Goal: Check status: Check status

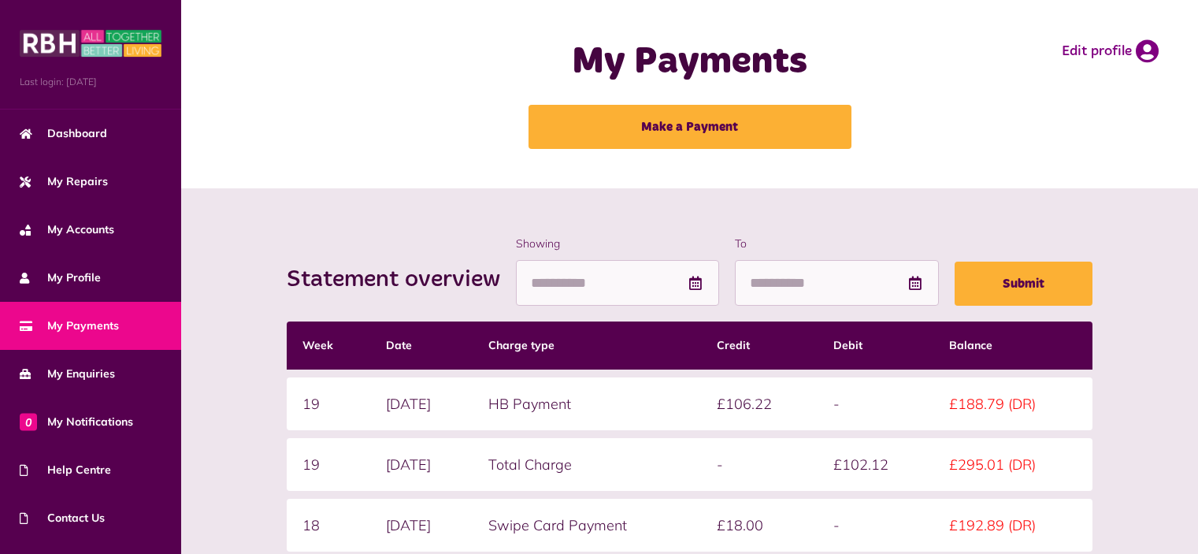
scroll to position [158, 0]
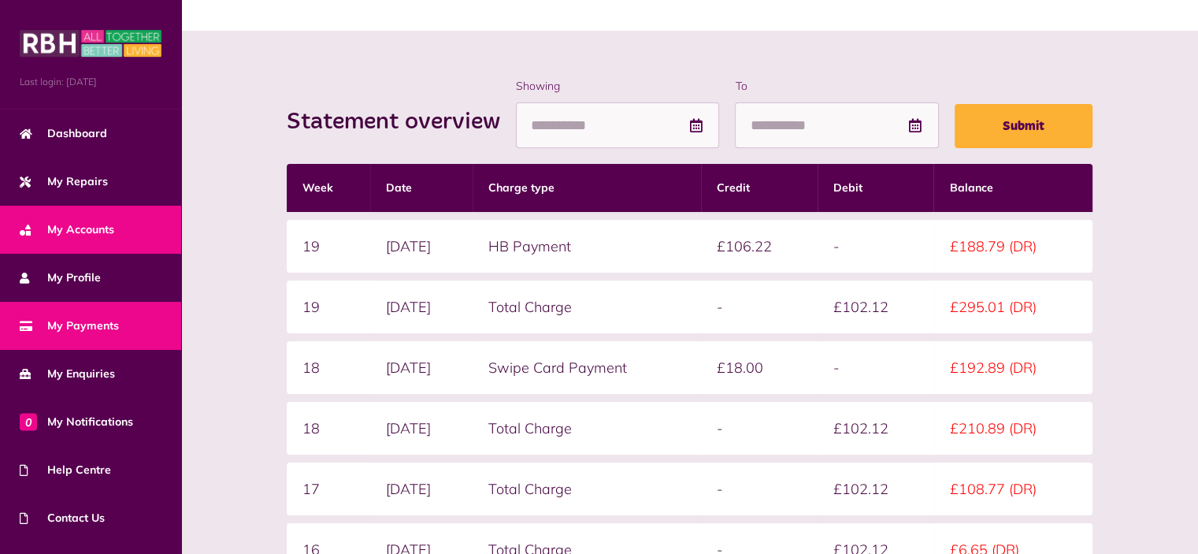
click at [86, 229] on span "My Accounts" at bounding box center [67, 229] width 95 height 17
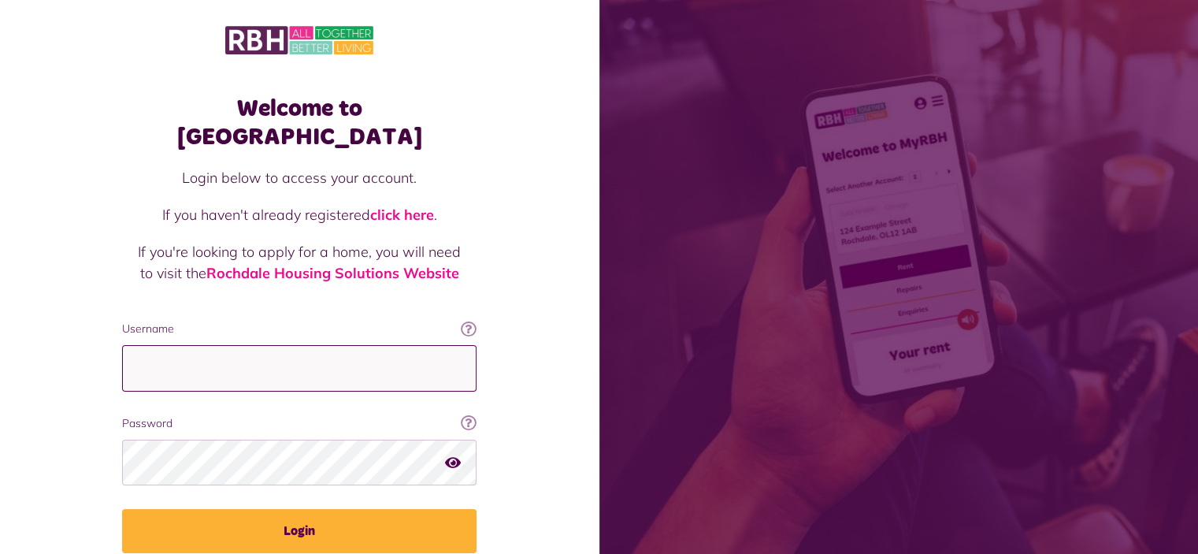
type input "**********"
click at [459, 455] on icon "button" at bounding box center [453, 462] width 16 height 14
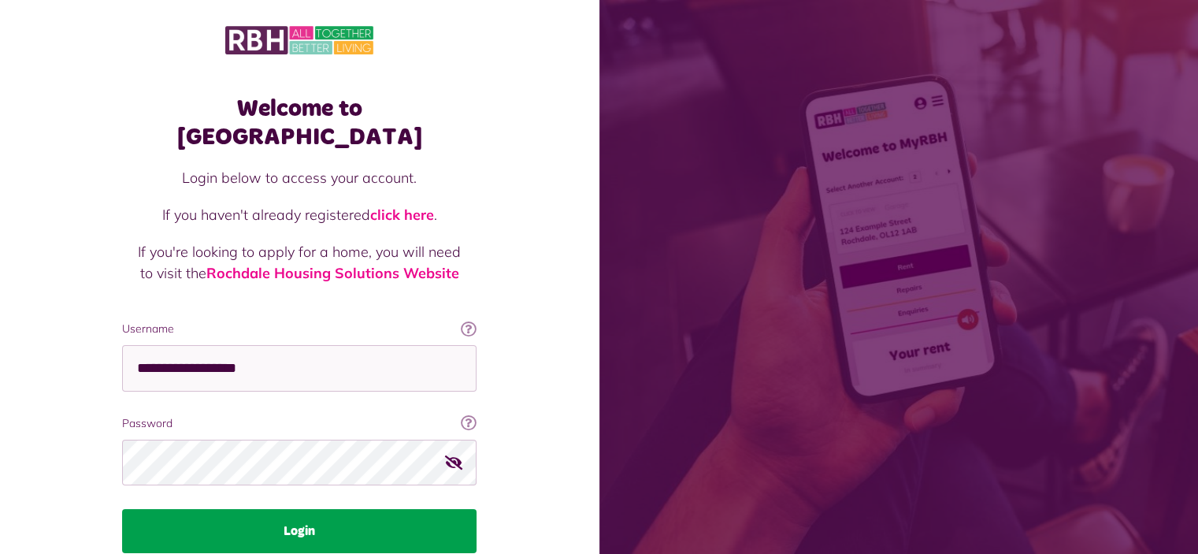
click at [289, 509] on button "Login" at bounding box center [299, 531] width 354 height 44
click at [305, 509] on button "Login" at bounding box center [299, 531] width 354 height 44
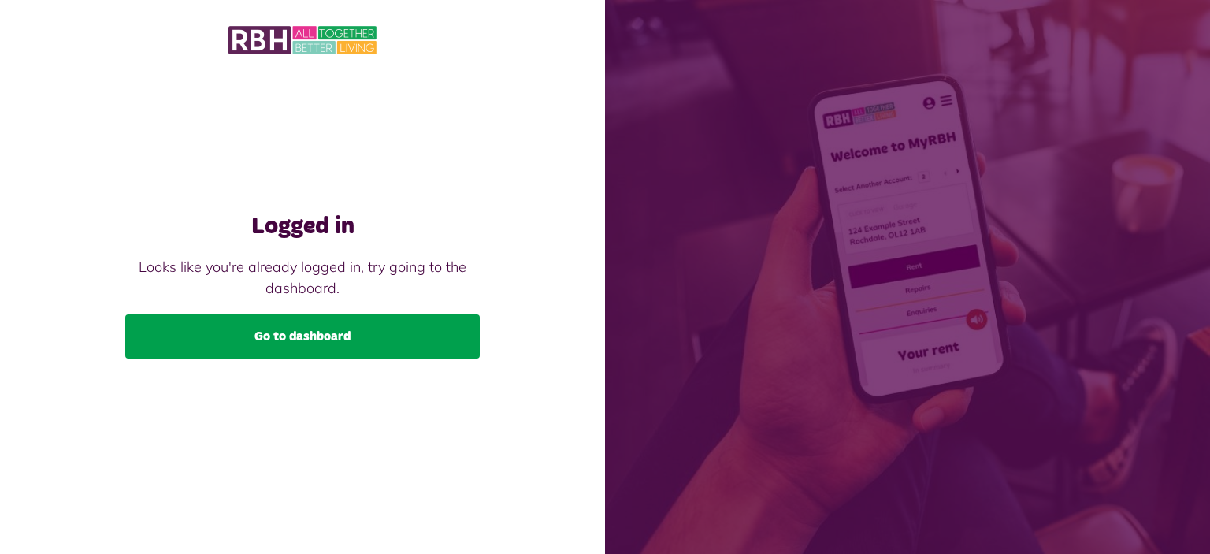
click at [302, 331] on link "Go to dashboard" at bounding box center [302, 336] width 354 height 44
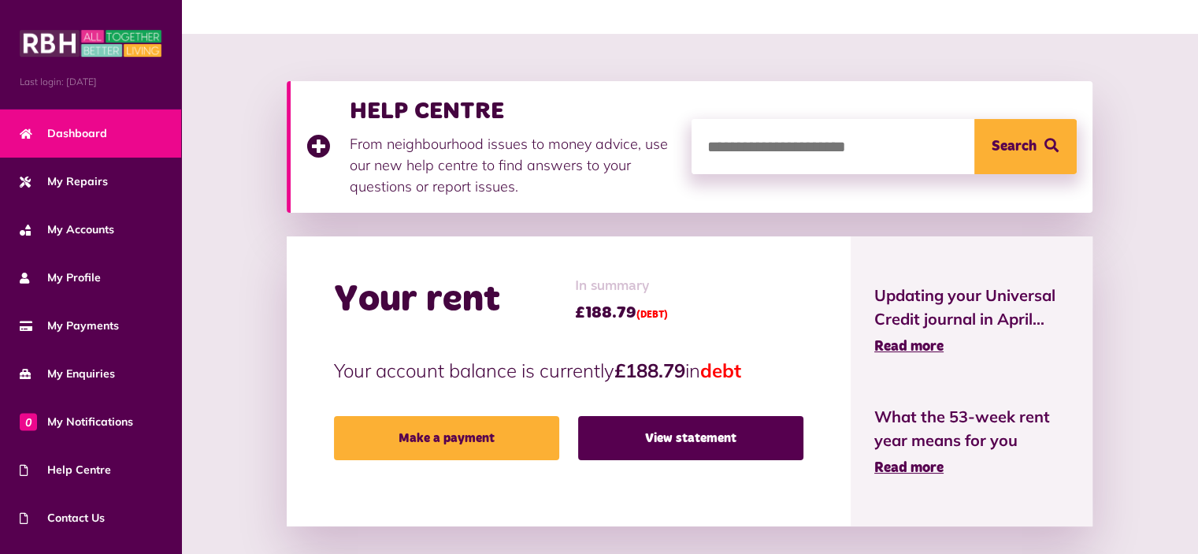
scroll to position [315, 0]
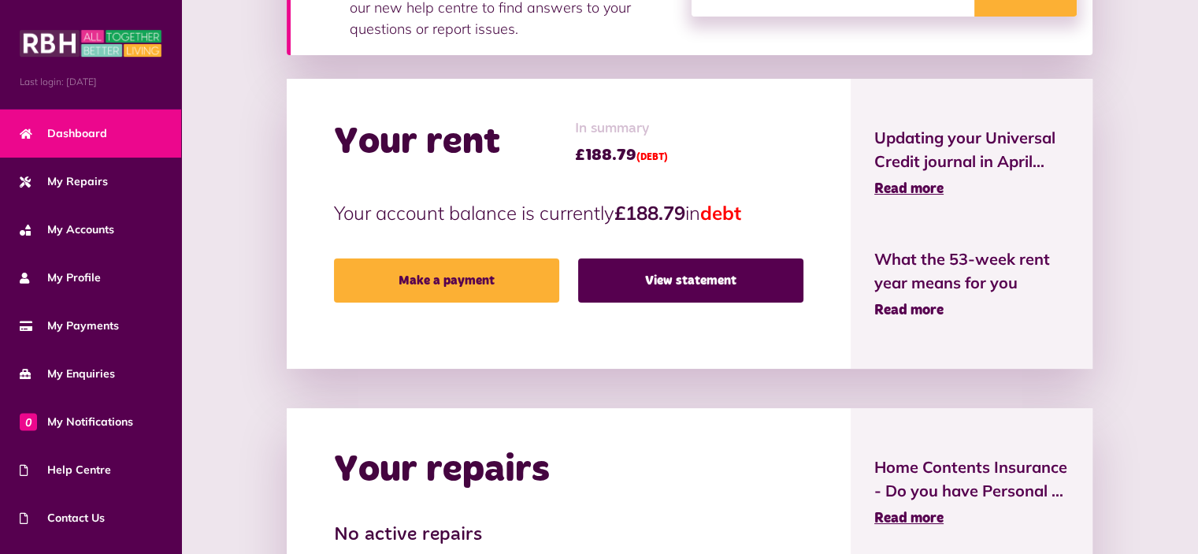
click at [893, 308] on span "Read more" at bounding box center [908, 310] width 69 height 14
click at [902, 185] on span "Read more" at bounding box center [908, 189] width 69 height 14
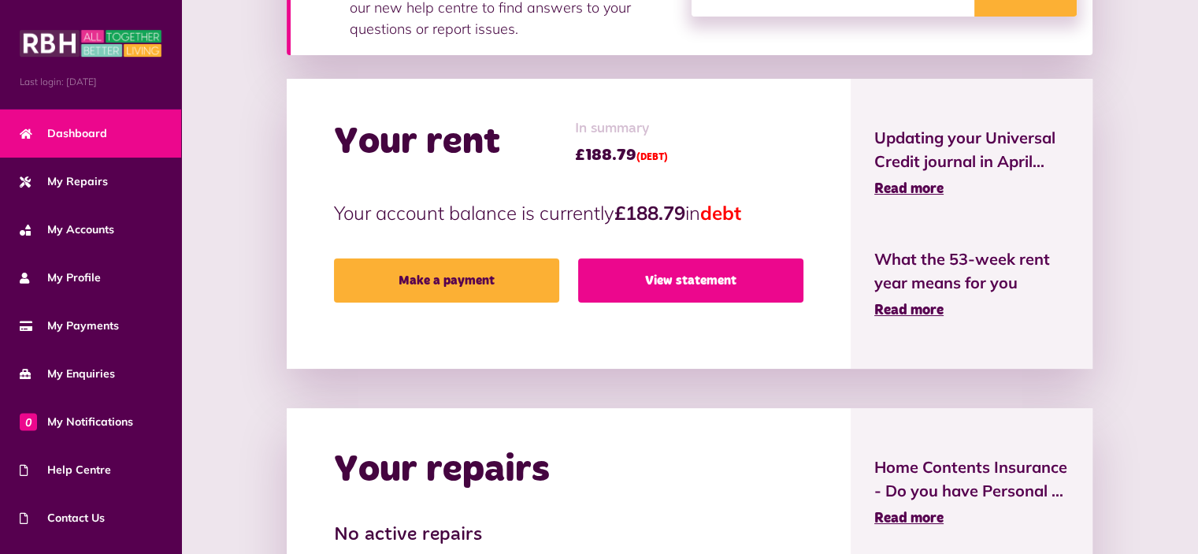
click at [681, 262] on link "View statement" at bounding box center [690, 280] width 225 height 44
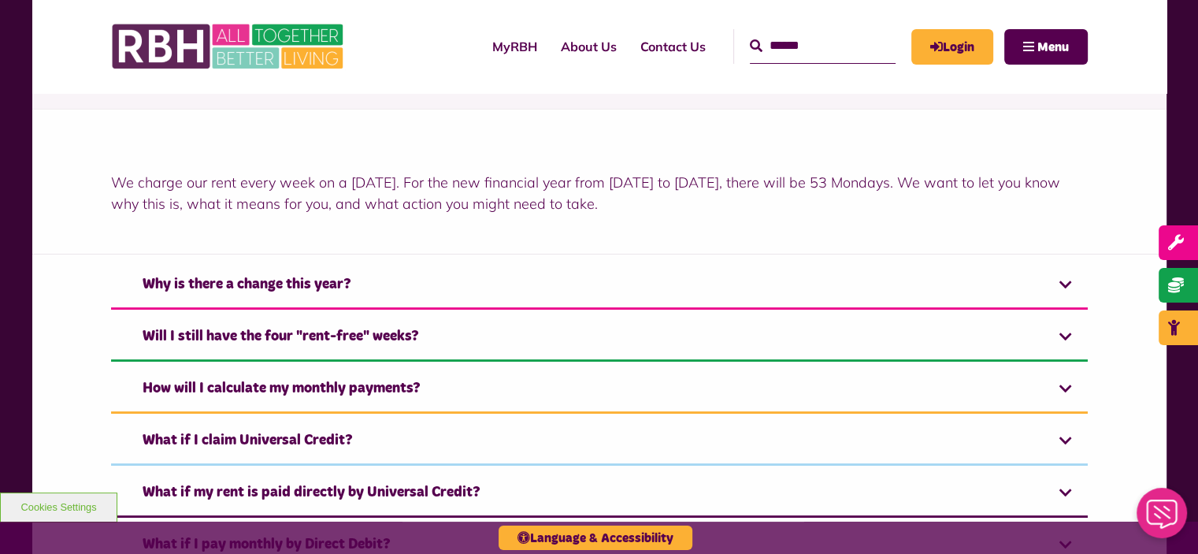
scroll to position [394, 0]
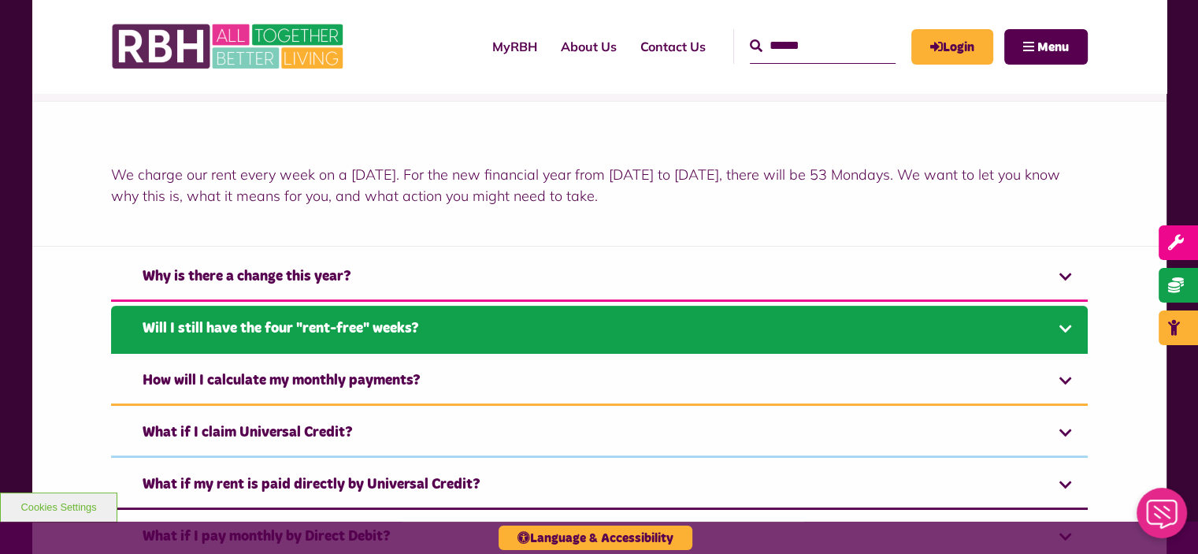
click at [246, 332] on link "Will I still have the four "rent-free" weeks?" at bounding box center [599, 330] width 977 height 48
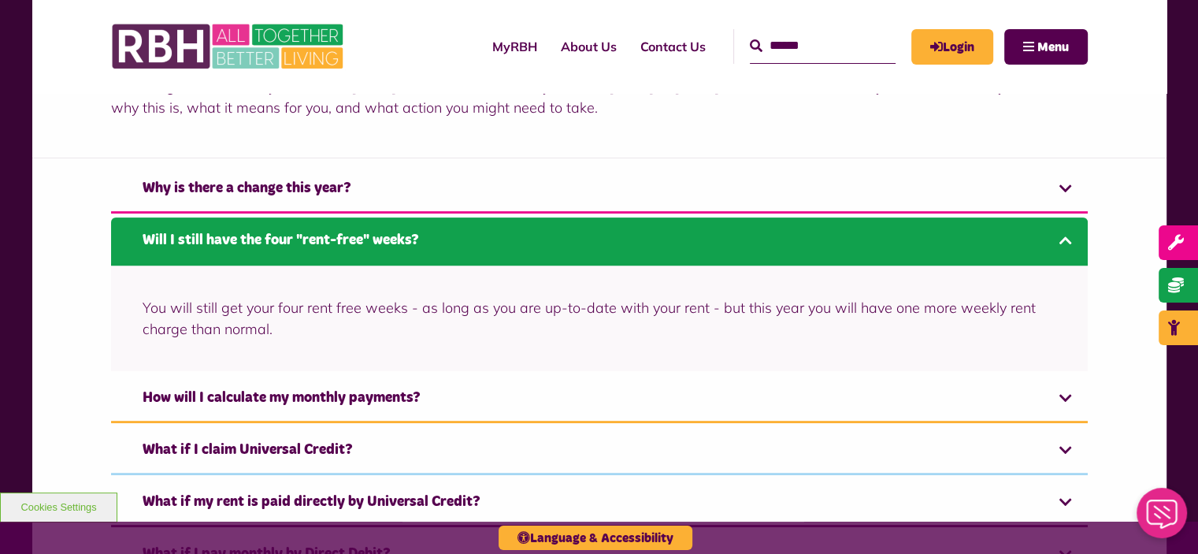
scroll to position [630, 0]
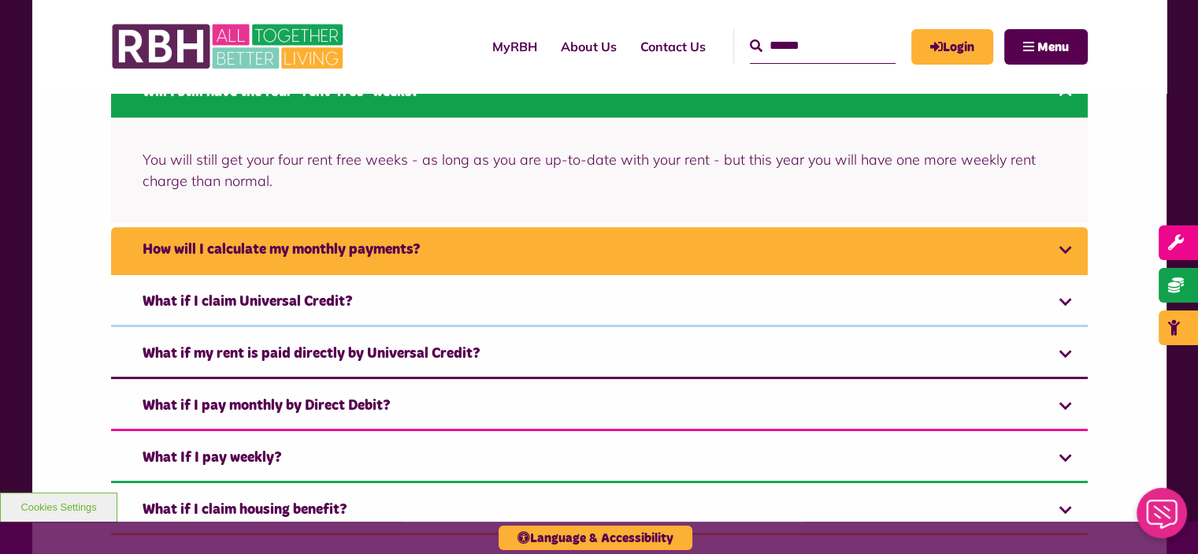
click at [249, 245] on link "How will I calculate my monthly payments?" at bounding box center [599, 251] width 977 height 48
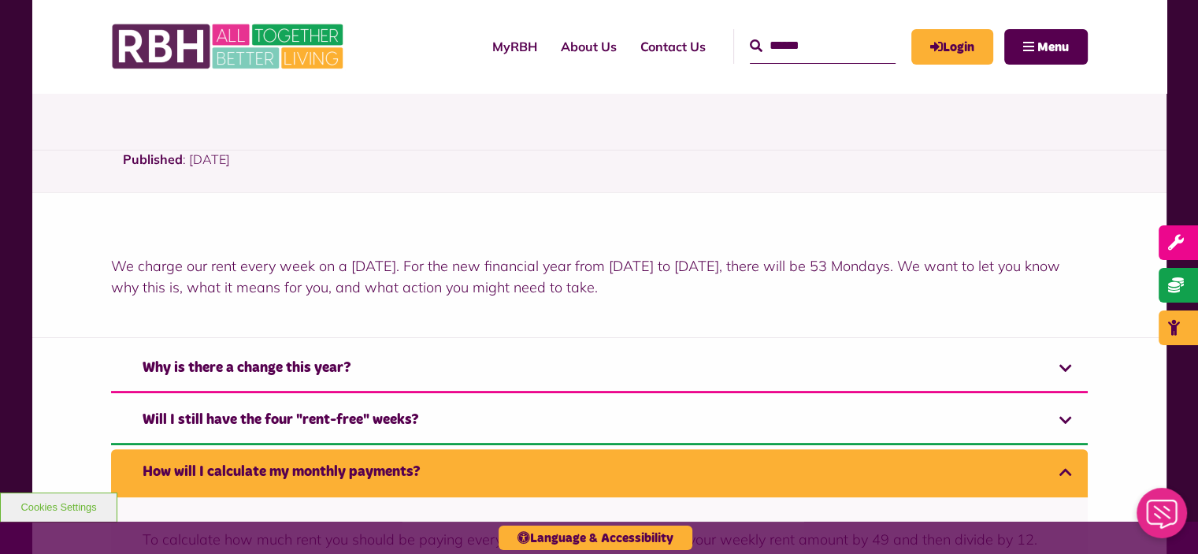
scroll to position [199, 0]
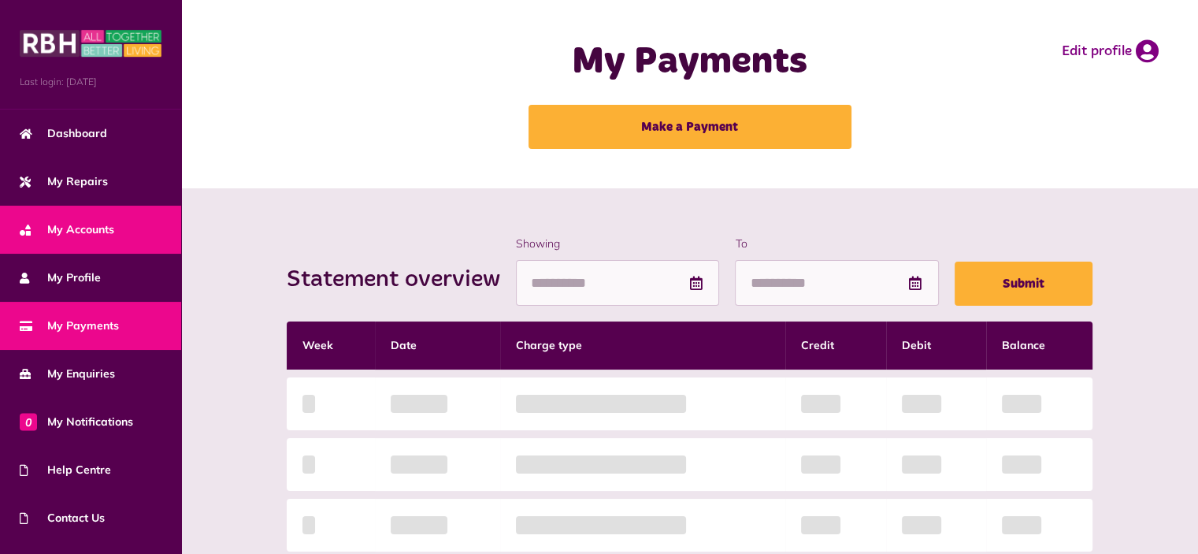
click at [54, 226] on span "My Accounts" at bounding box center [67, 229] width 95 height 17
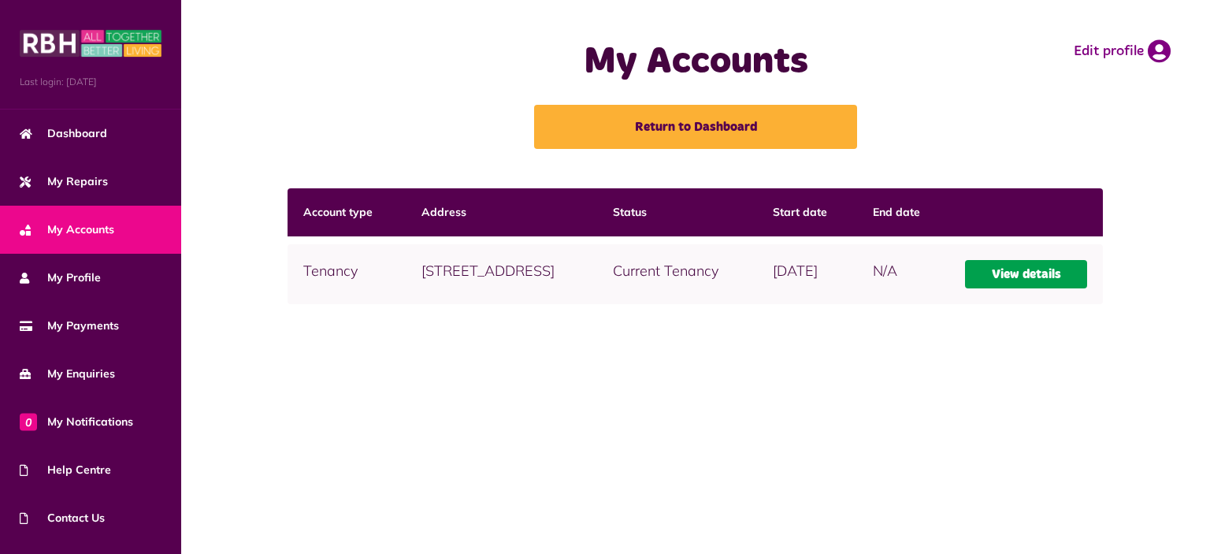
click at [1051, 288] on link "View details" at bounding box center [1026, 274] width 123 height 28
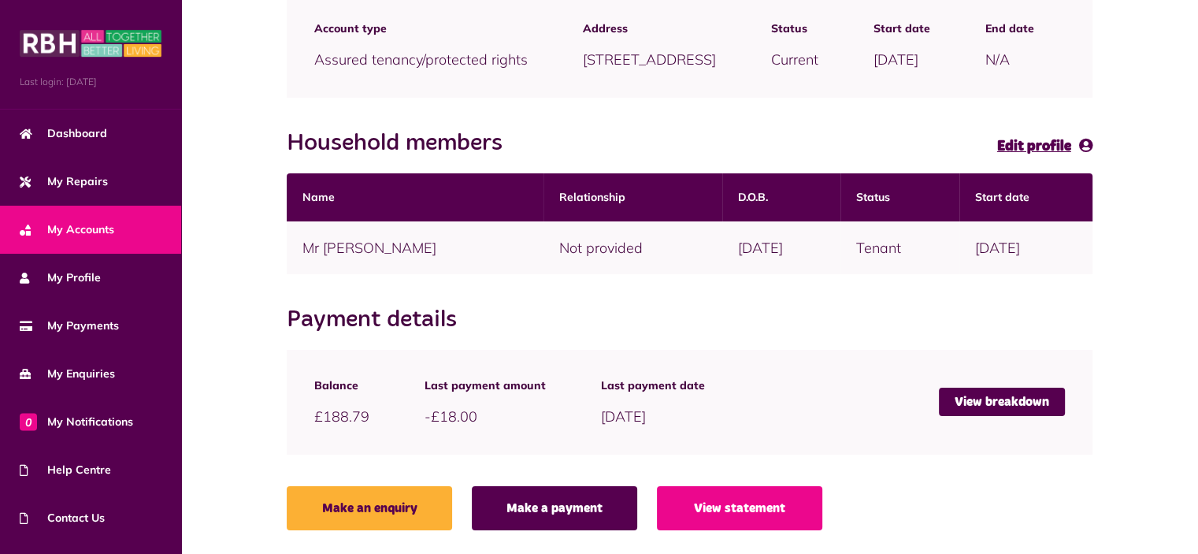
scroll to position [260, 0]
click at [1002, 402] on link "View breakdown" at bounding box center [1002, 402] width 126 height 28
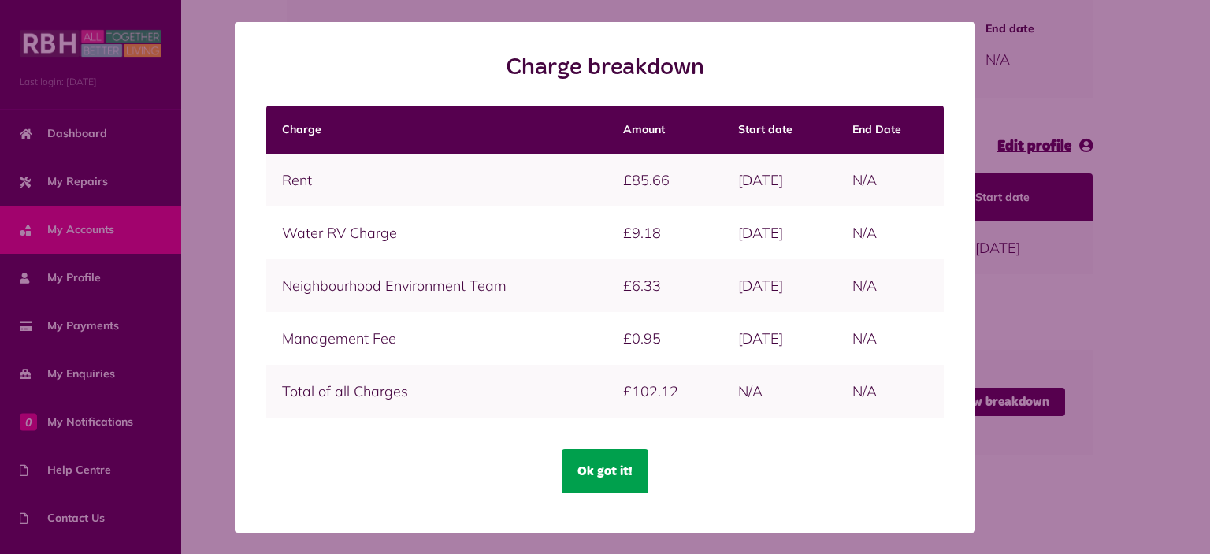
click at [621, 472] on button "Ok got it!" at bounding box center [605, 471] width 87 height 44
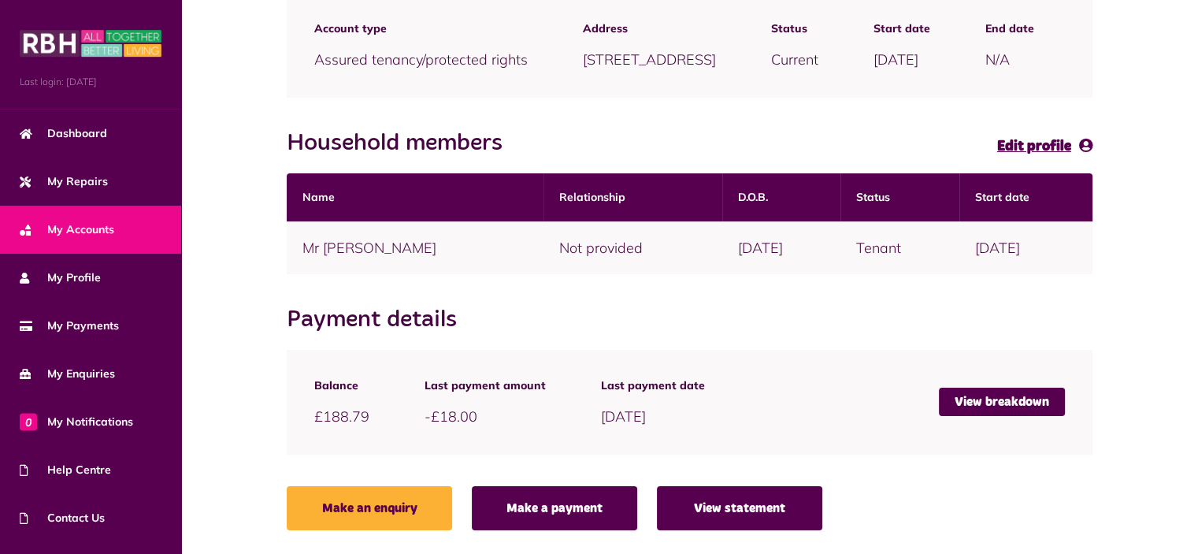
click at [722, 502] on link "View statement" at bounding box center [739, 508] width 165 height 44
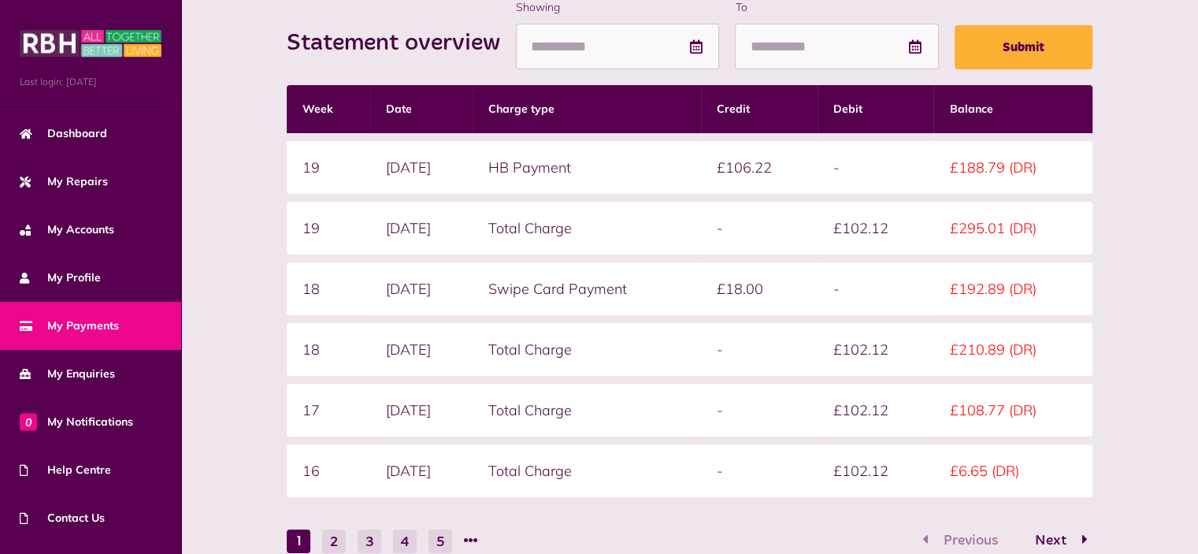
scroll to position [315, 0]
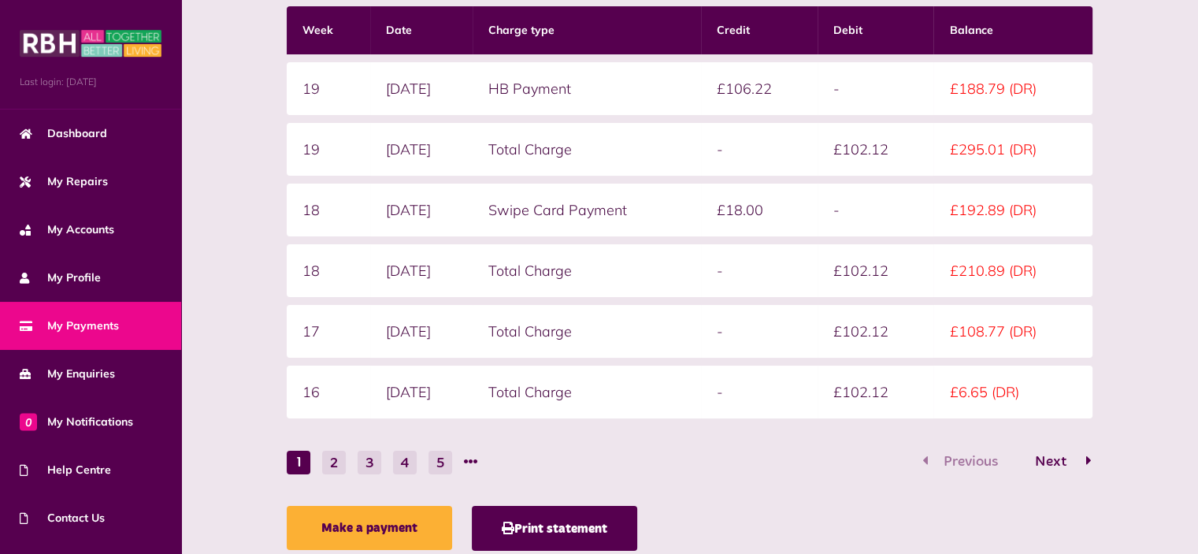
click at [1059, 458] on span "Next" at bounding box center [1050, 462] width 55 height 14
click at [974, 455] on span "Previous" at bounding box center [971, 462] width 78 height 14
click at [1065, 455] on span "Next" at bounding box center [1050, 462] width 55 height 14
click at [1063, 455] on span "Next" at bounding box center [1050, 462] width 55 height 14
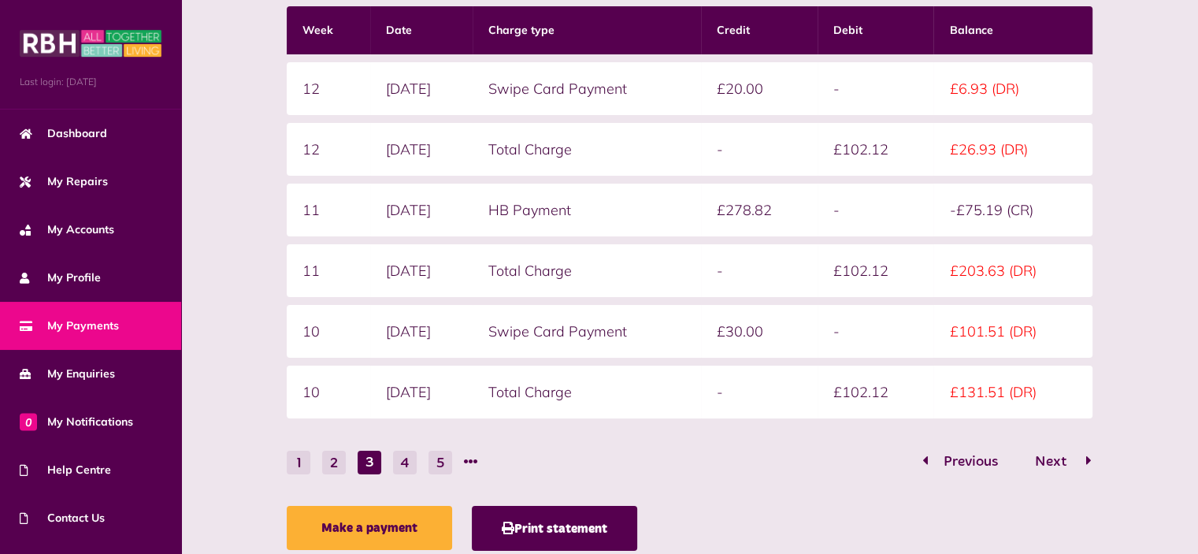
click at [1063, 455] on span "Next" at bounding box center [1050, 462] width 55 height 14
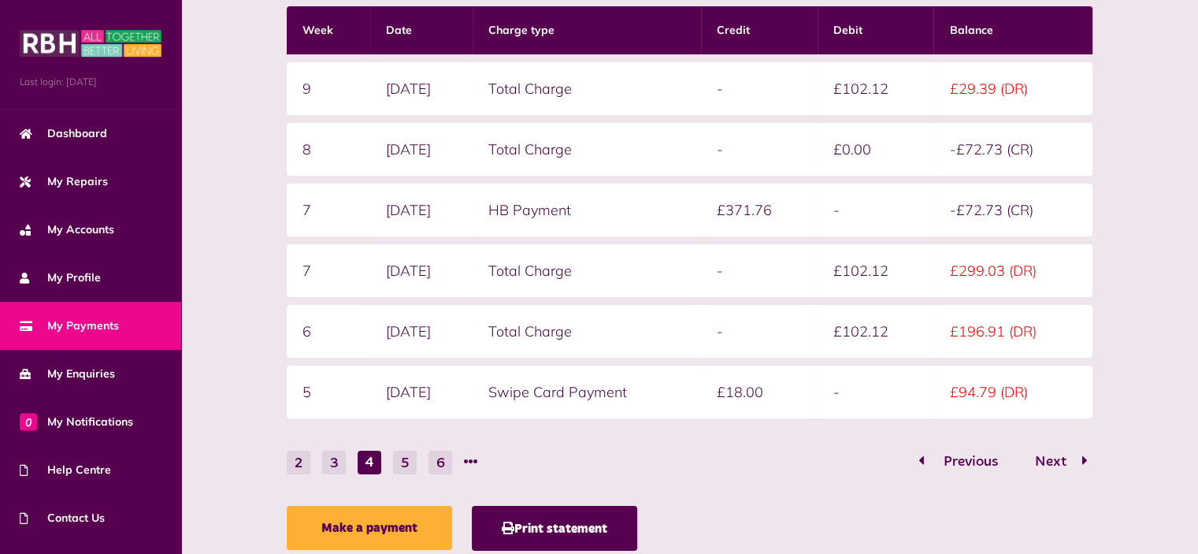
click at [955, 455] on span "Previous" at bounding box center [971, 462] width 78 height 14
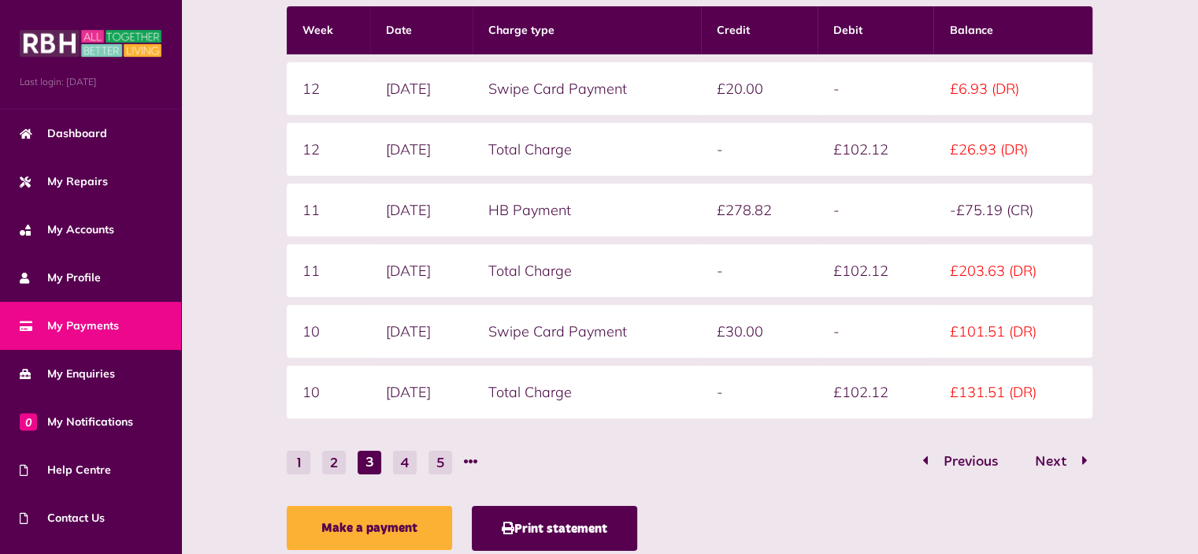
click at [955, 455] on span "Previous" at bounding box center [971, 462] width 78 height 14
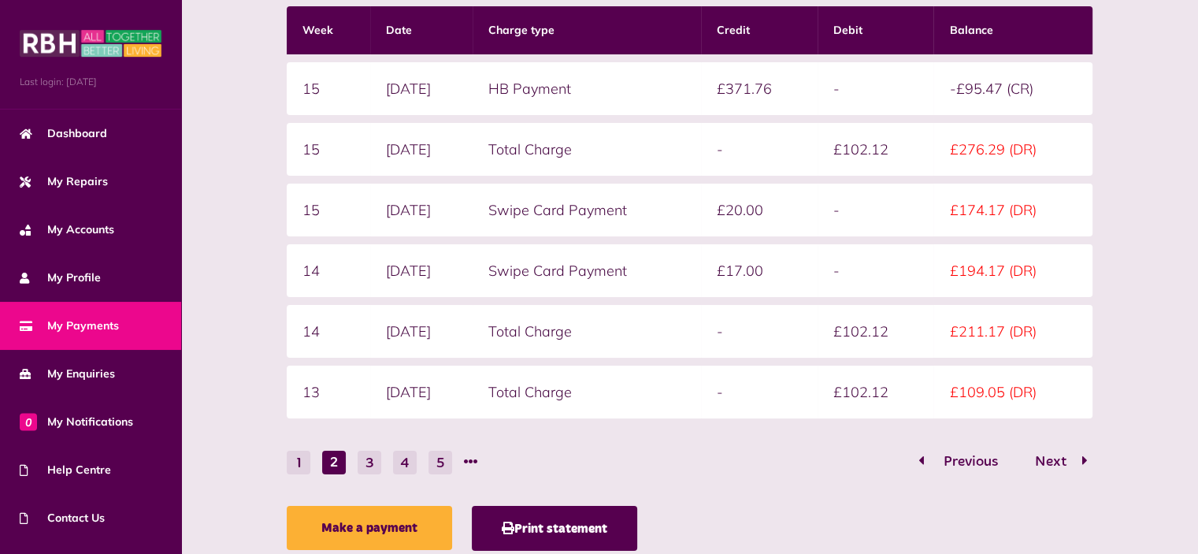
click at [955, 455] on span "Previous" at bounding box center [971, 462] width 78 height 14
click at [1041, 455] on span "Next" at bounding box center [1050, 462] width 55 height 14
click at [966, 457] on span "Previous" at bounding box center [971, 462] width 78 height 14
